Goal: Find specific page/section: Find specific page/section

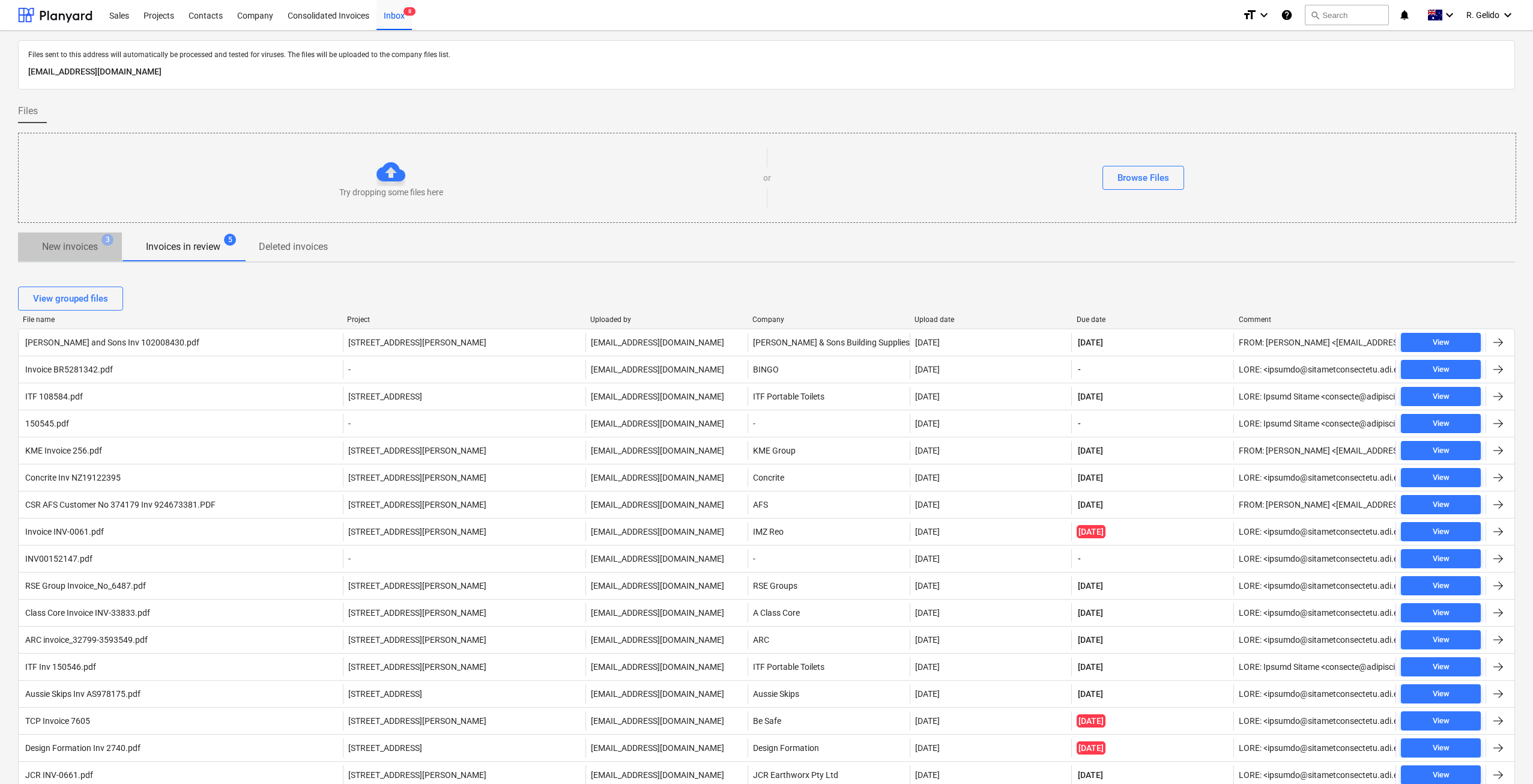
click at [83, 246] on p "New invoices" at bounding box center [70, 246] width 56 height 15
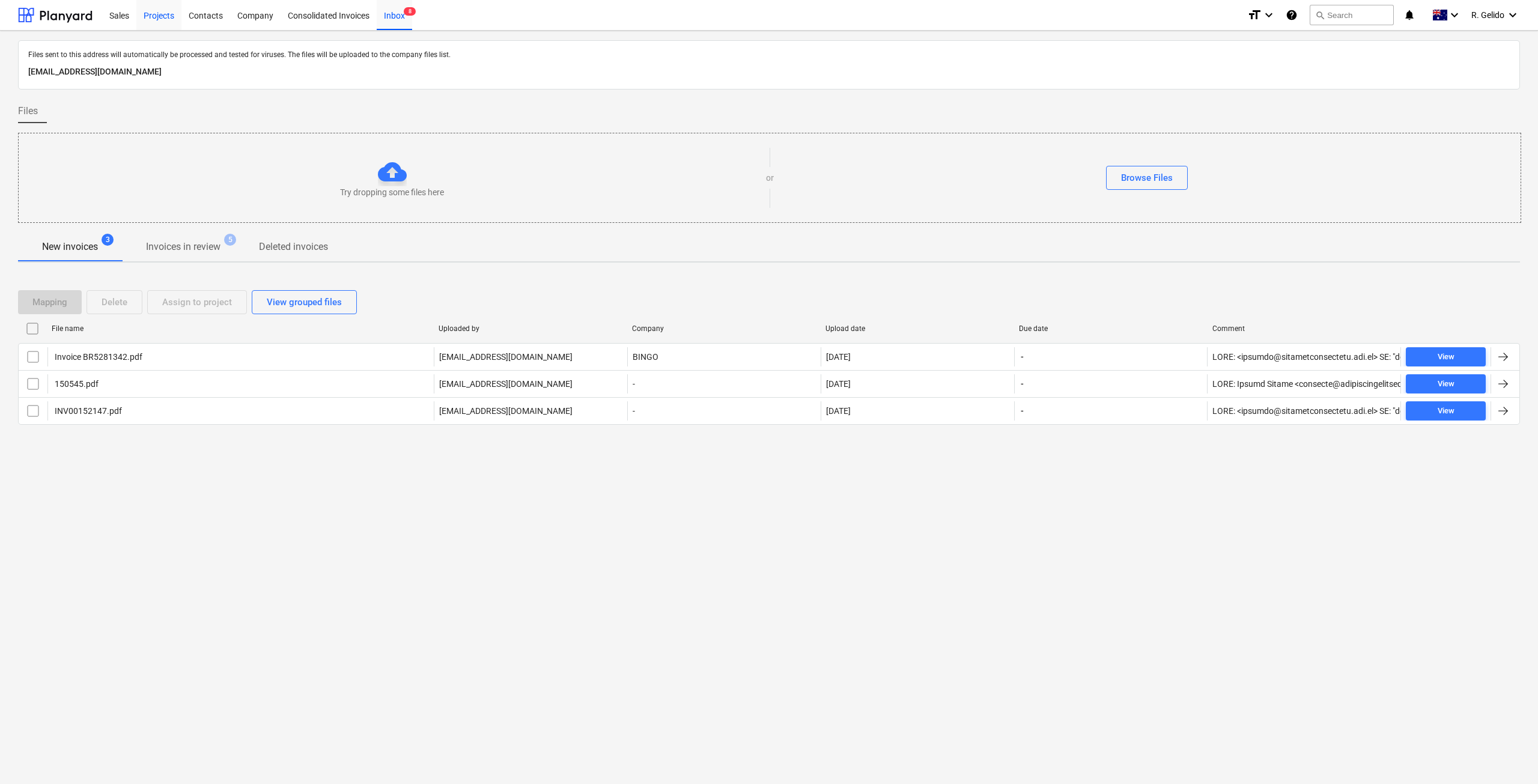
click at [157, 10] on div "Projects" at bounding box center [159, 15] width 45 height 31
